Goal: Information Seeking & Learning: Learn about a topic

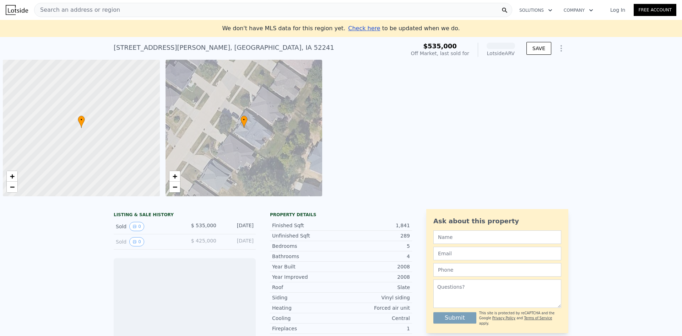
scroll to position [0, 3]
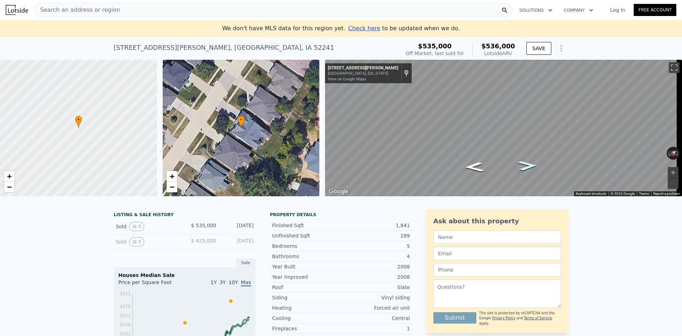
click at [529, 167] on icon "Go Southwest, Broken Woods Dr" at bounding box center [527, 165] width 35 height 14
click at [476, 165] on icon "Go Northeast, Broken Woods Dr" at bounding box center [474, 167] width 35 height 14
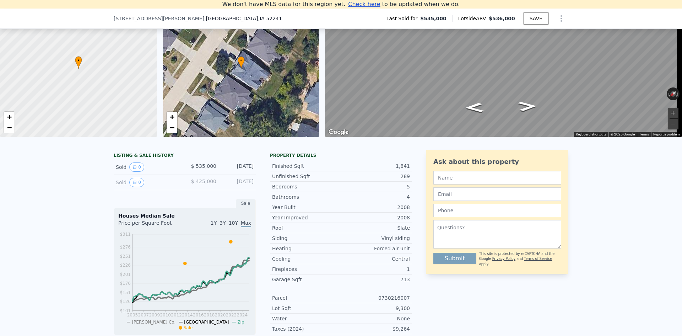
scroll to position [51, 0]
click at [133, 169] on icon "View historical data" at bounding box center [135, 167] width 4 height 4
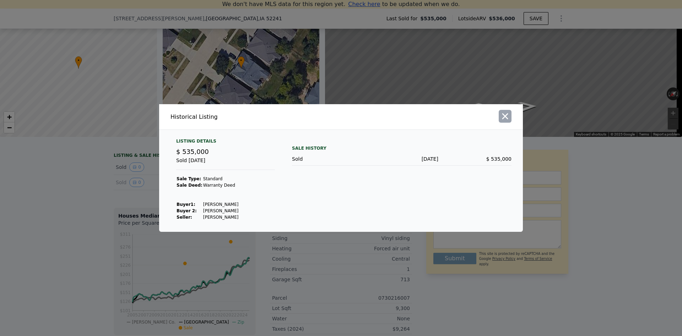
click at [510, 117] on icon "button" at bounding box center [505, 116] width 10 height 10
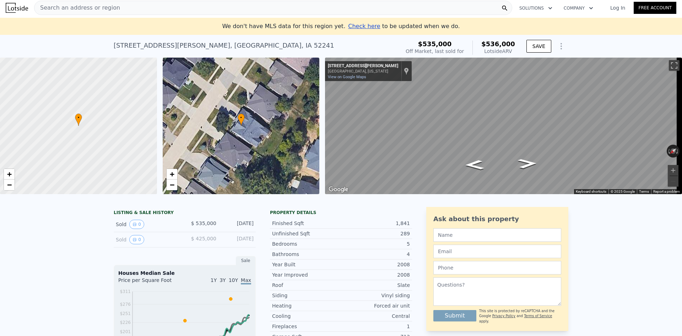
scroll to position [0, 0]
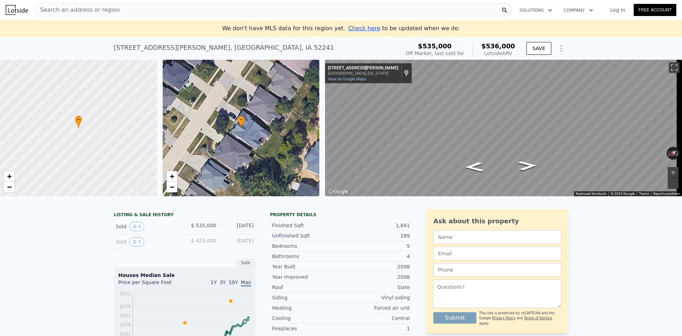
click at [561, 50] on icon "Show Options" at bounding box center [561, 48] width 9 height 9
click at [338, 47] on div "2933 Broken Woods Dr , Coralville , IA 52241 Sold May 2022 for $535k (~ARV $536…" at bounding box center [256, 50] width 284 height 20
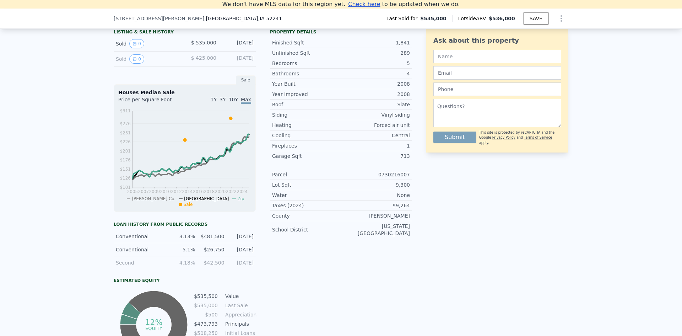
scroll to position [229, 0]
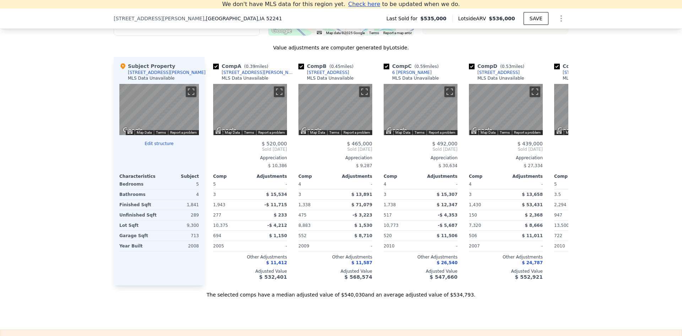
scroll to position [702, 0]
